Goal: Information Seeking & Learning: Learn about a topic

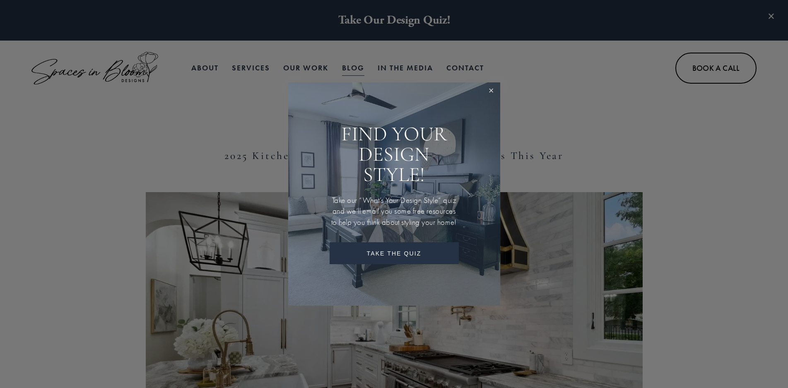
click at [492, 84] on link "Close" at bounding box center [490, 91] width 15 height 15
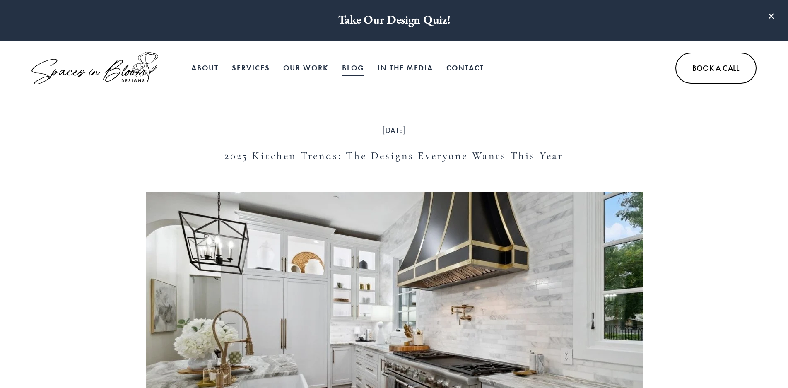
click at [403, 67] on link "In the Media" at bounding box center [404, 68] width 55 height 17
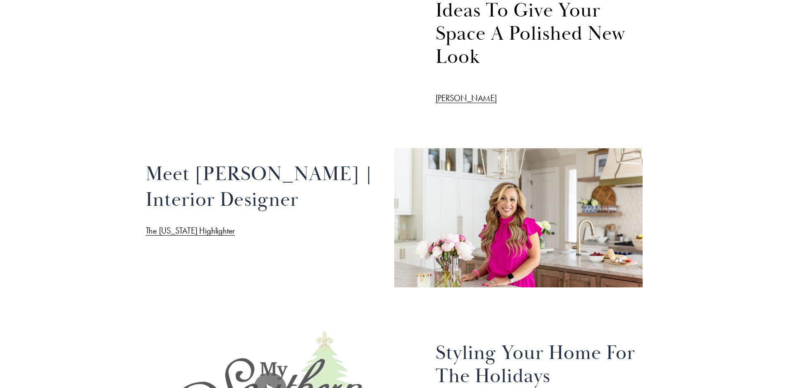
scroll to position [1159, 0]
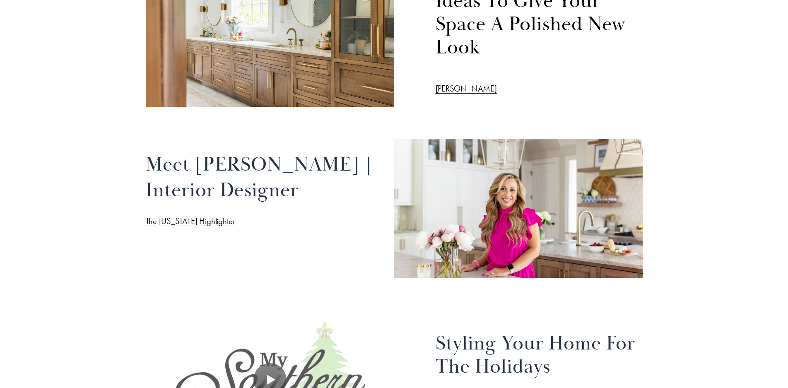
click at [482, 146] on div at bounding box center [518, 208] width 248 height 139
